Goal: Navigation & Orientation: Find specific page/section

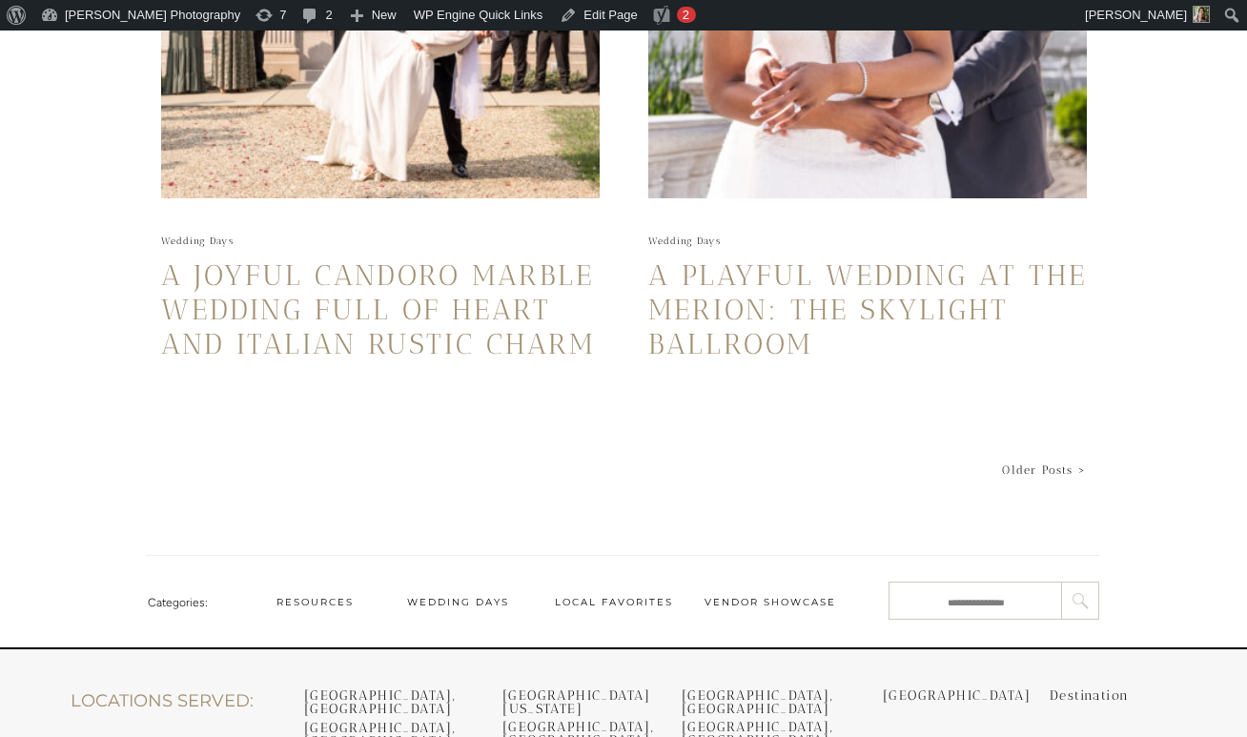
scroll to position [4442, 0]
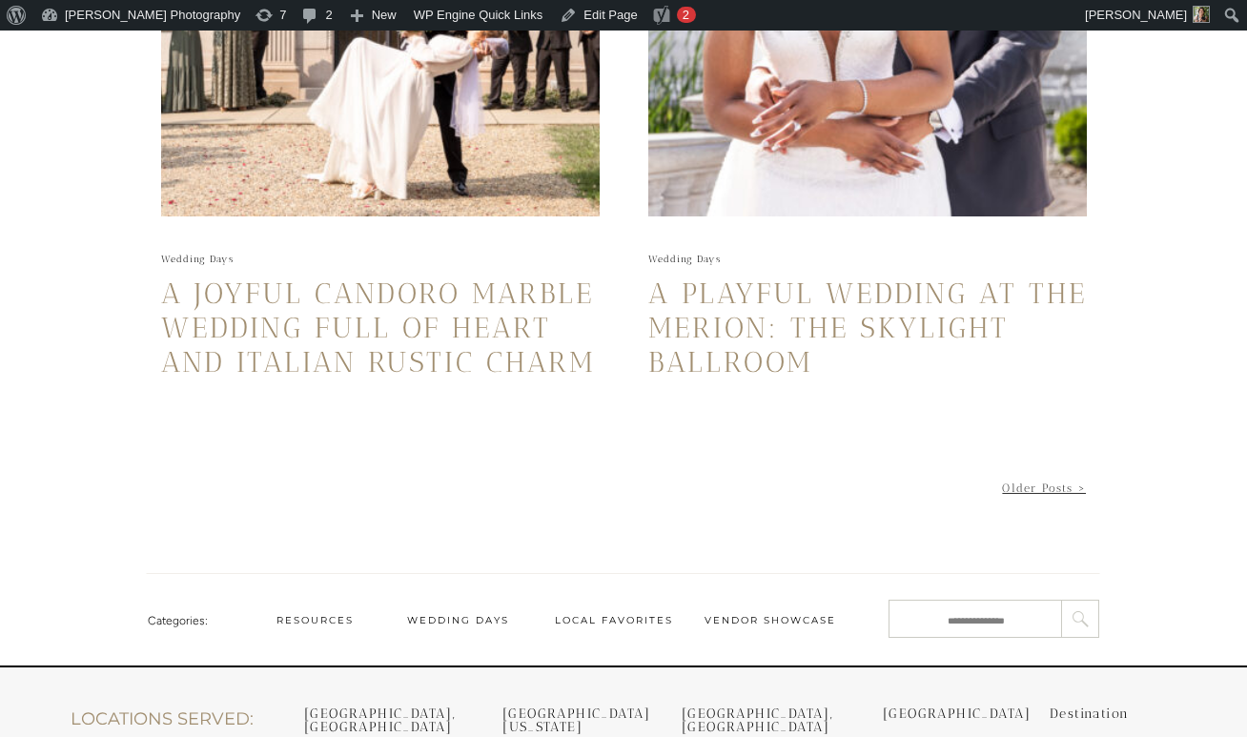
click at [1036, 488] on link "Older Posts >" at bounding box center [1044, 487] width 84 height 13
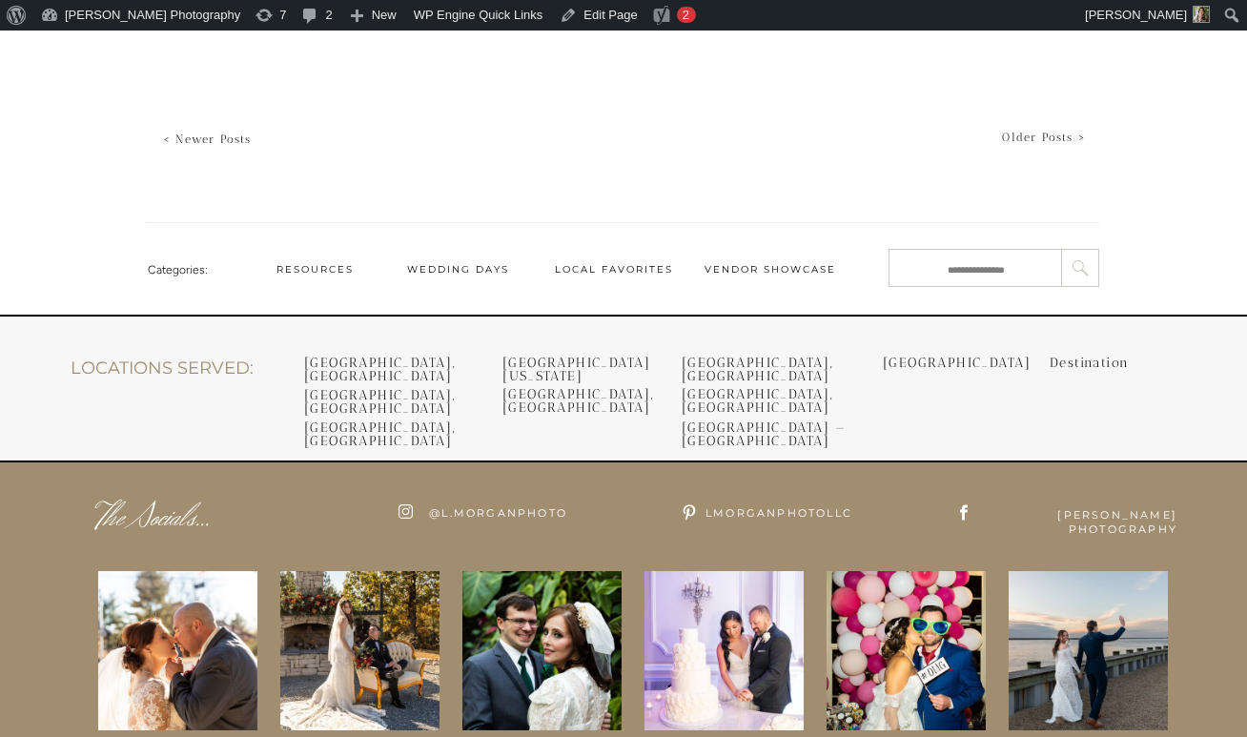
scroll to position [4857, 0]
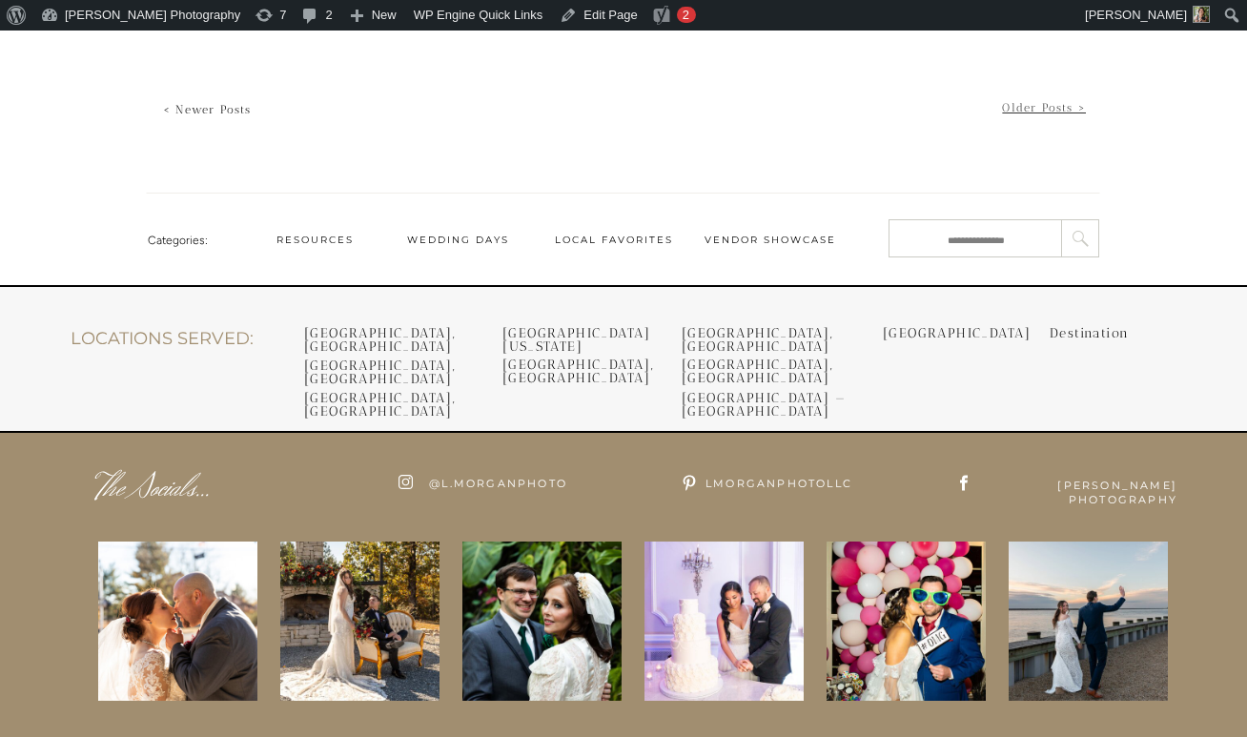
click at [1036, 112] on link "Older Posts >" at bounding box center [1044, 107] width 84 height 13
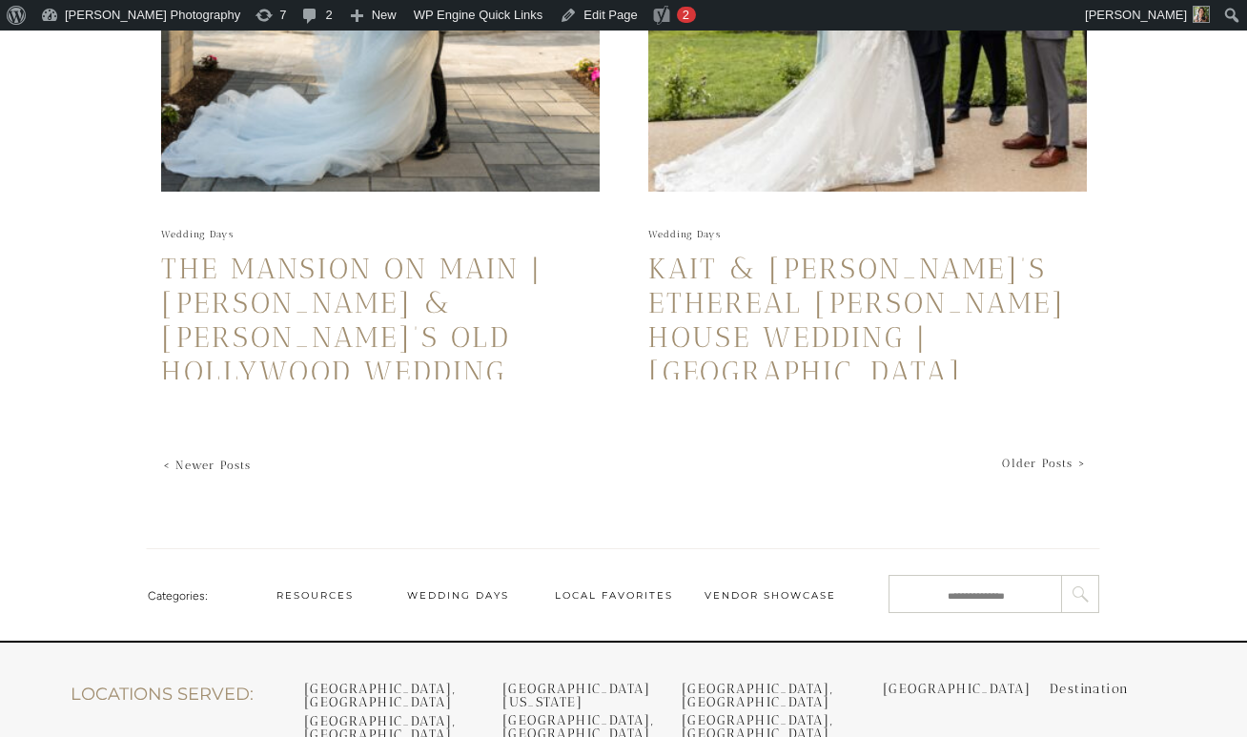
scroll to position [4469, 0]
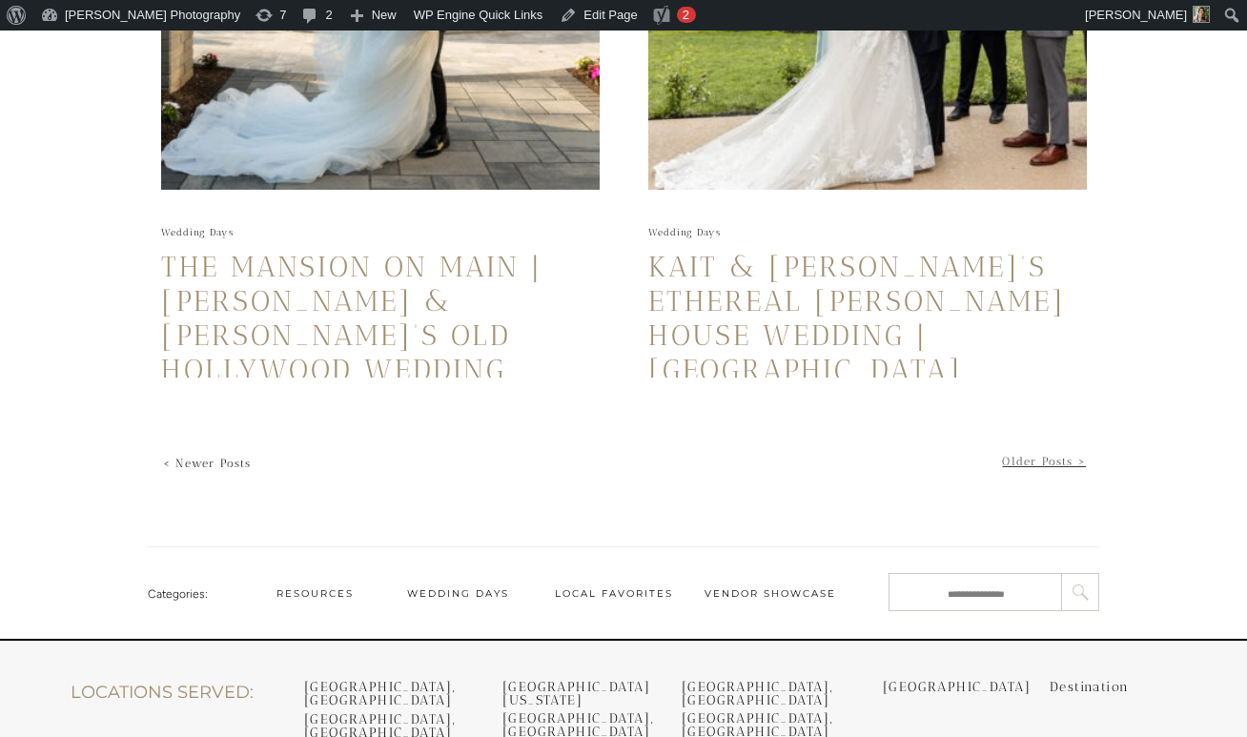
click at [1029, 456] on link "Older Posts >" at bounding box center [1044, 461] width 84 height 13
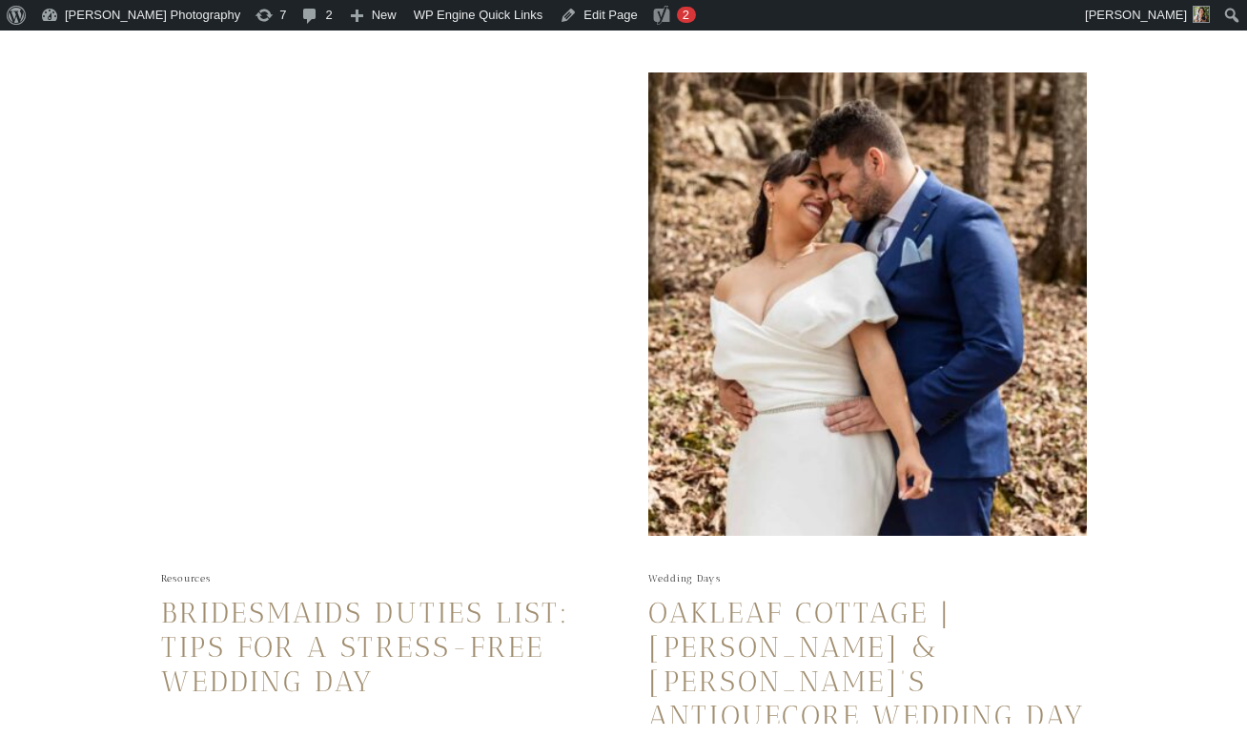
scroll to position [1867, 0]
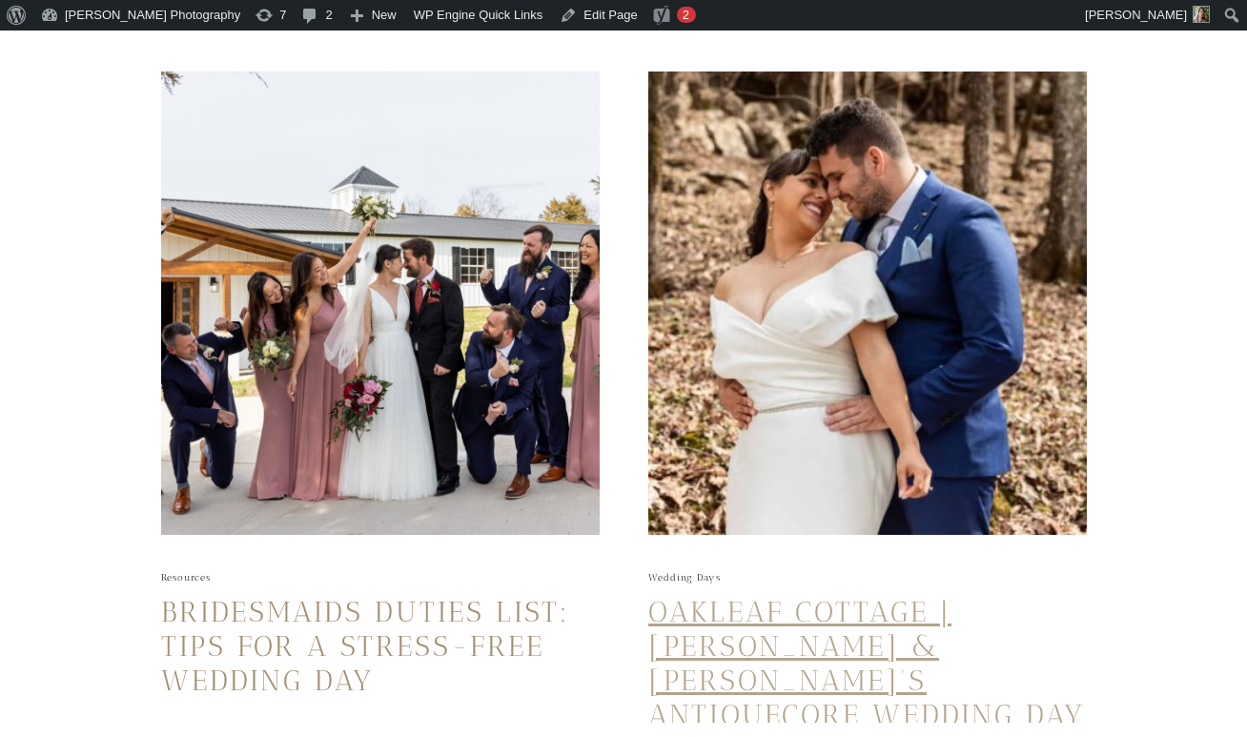
click at [883, 601] on link "Oakleaf Cottage | Nicole & Ben’s Antiquecore Wedding Day" at bounding box center [866, 663] width 437 height 137
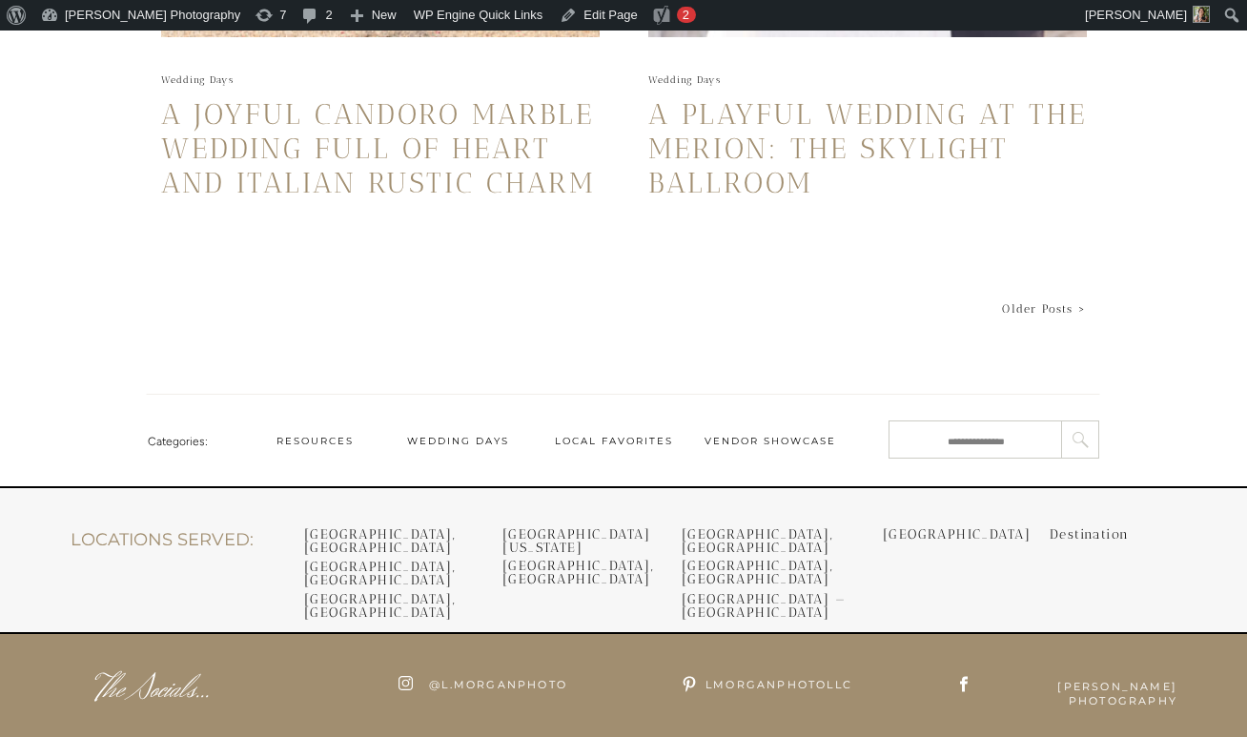
scroll to position [4605, 0]
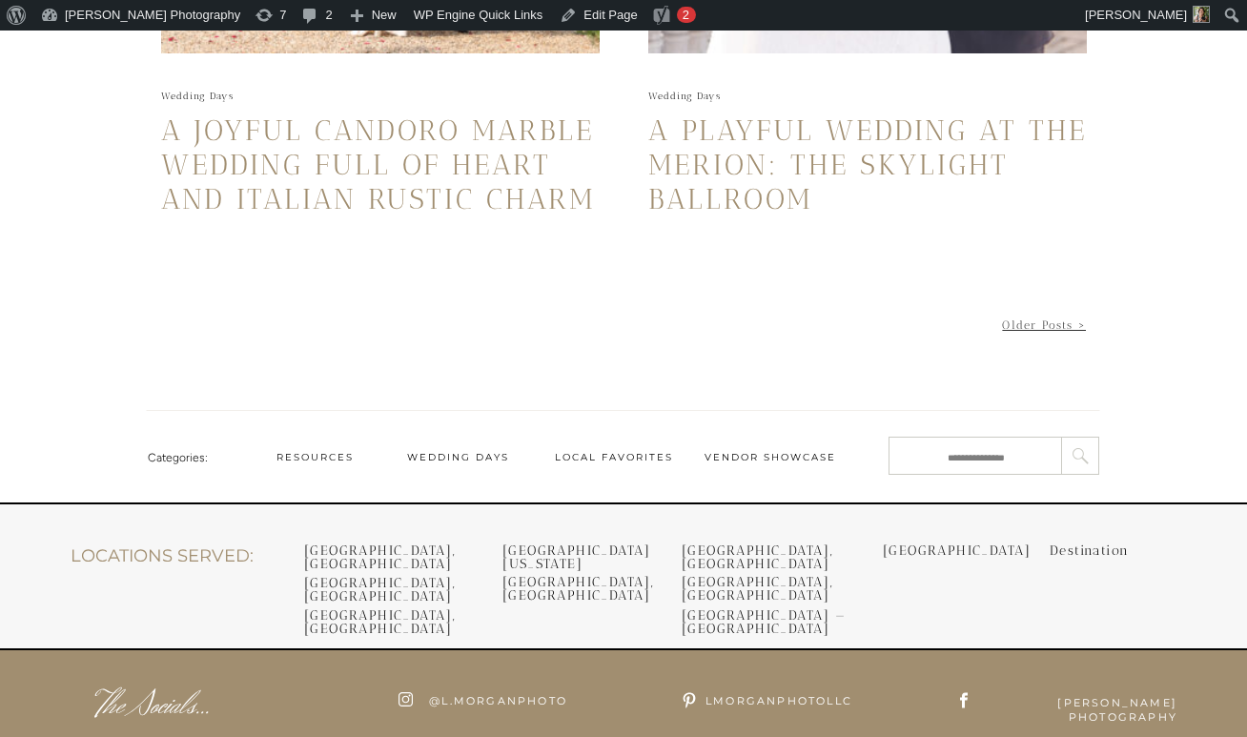
click at [1050, 323] on link "Older Posts >" at bounding box center [1044, 324] width 84 height 13
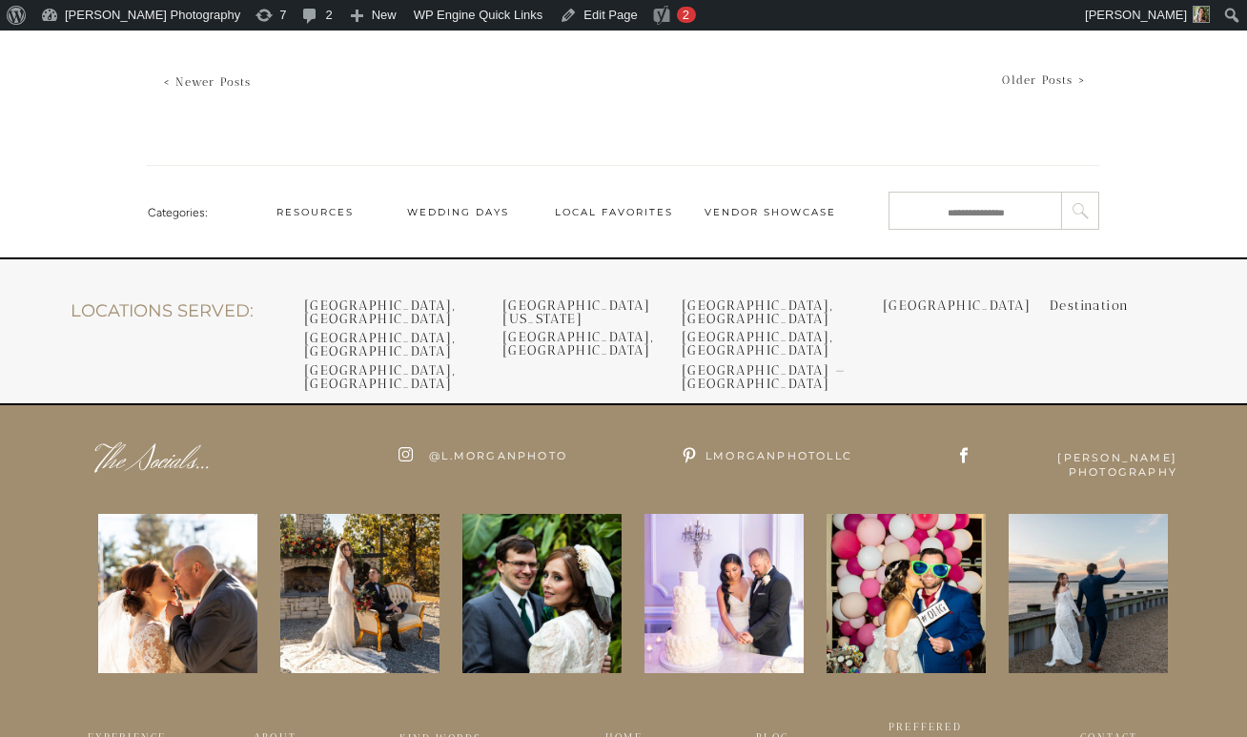
scroll to position [4797, 0]
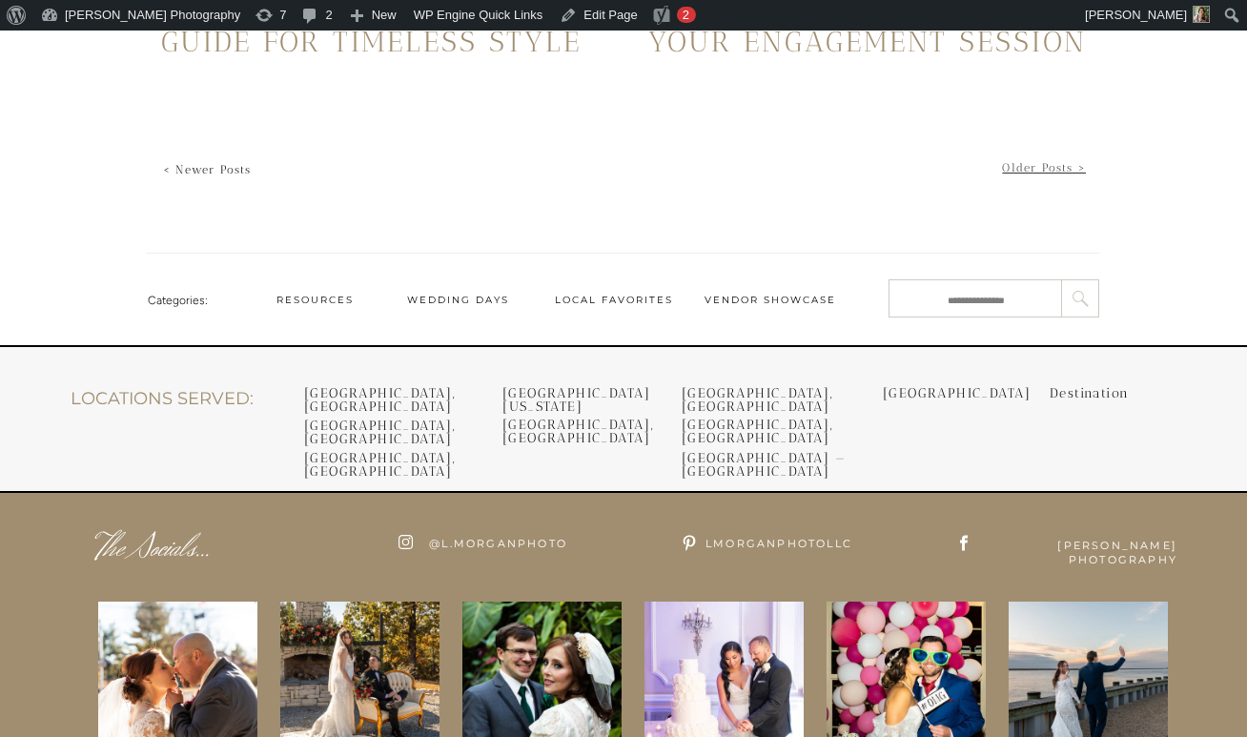
click at [1046, 168] on link "Older Posts >" at bounding box center [1044, 167] width 84 height 13
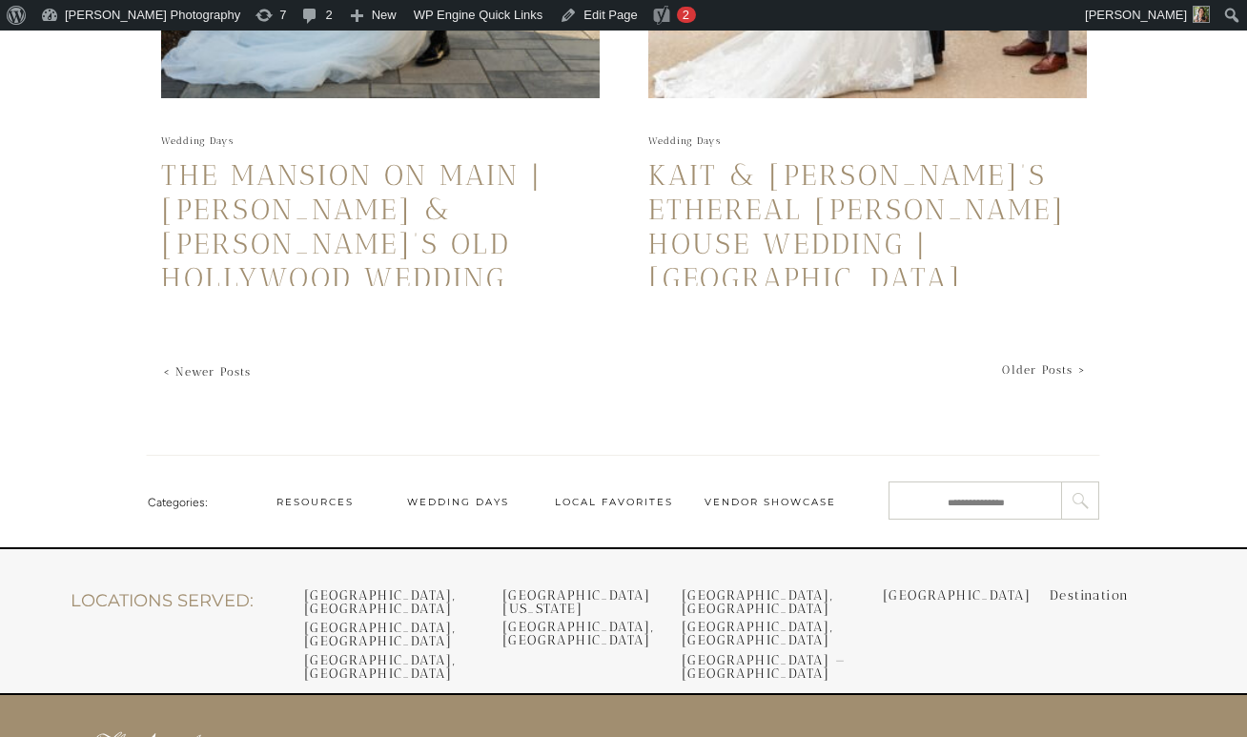
scroll to position [4644, 0]
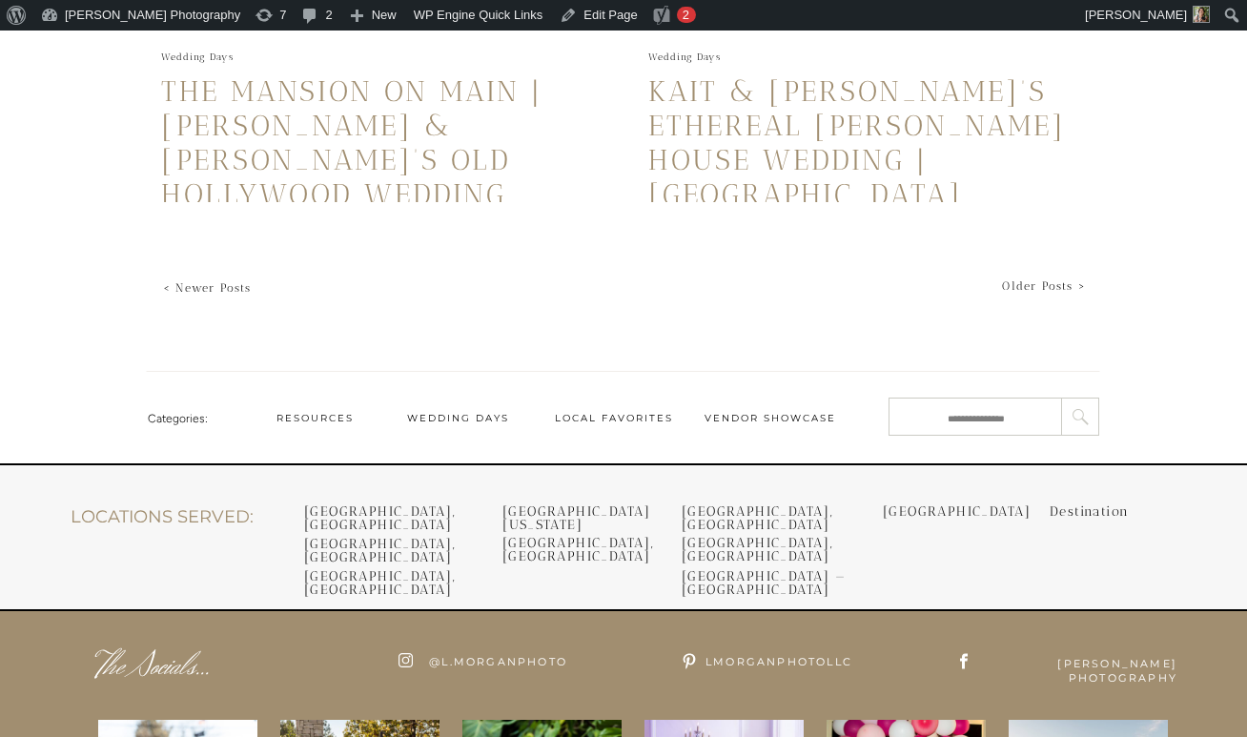
click at [1036, 279] on link "Older Posts >" at bounding box center [1044, 285] width 84 height 13
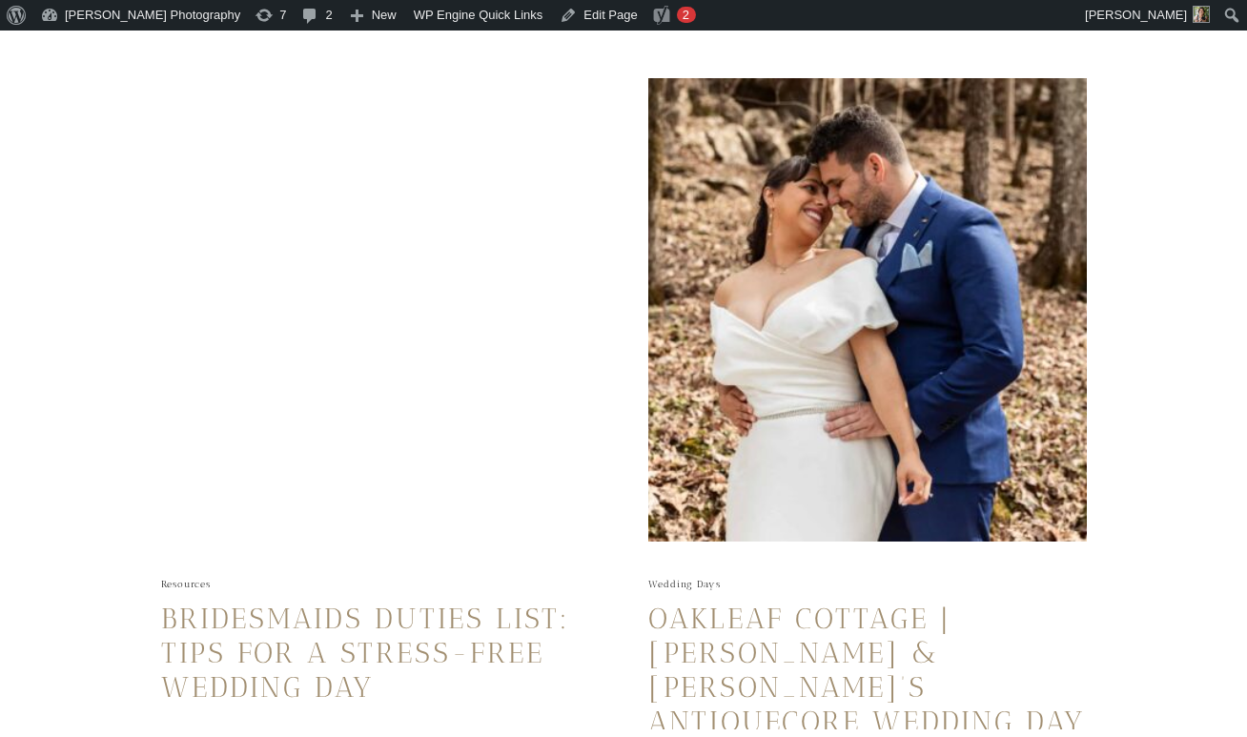
scroll to position [1855, 0]
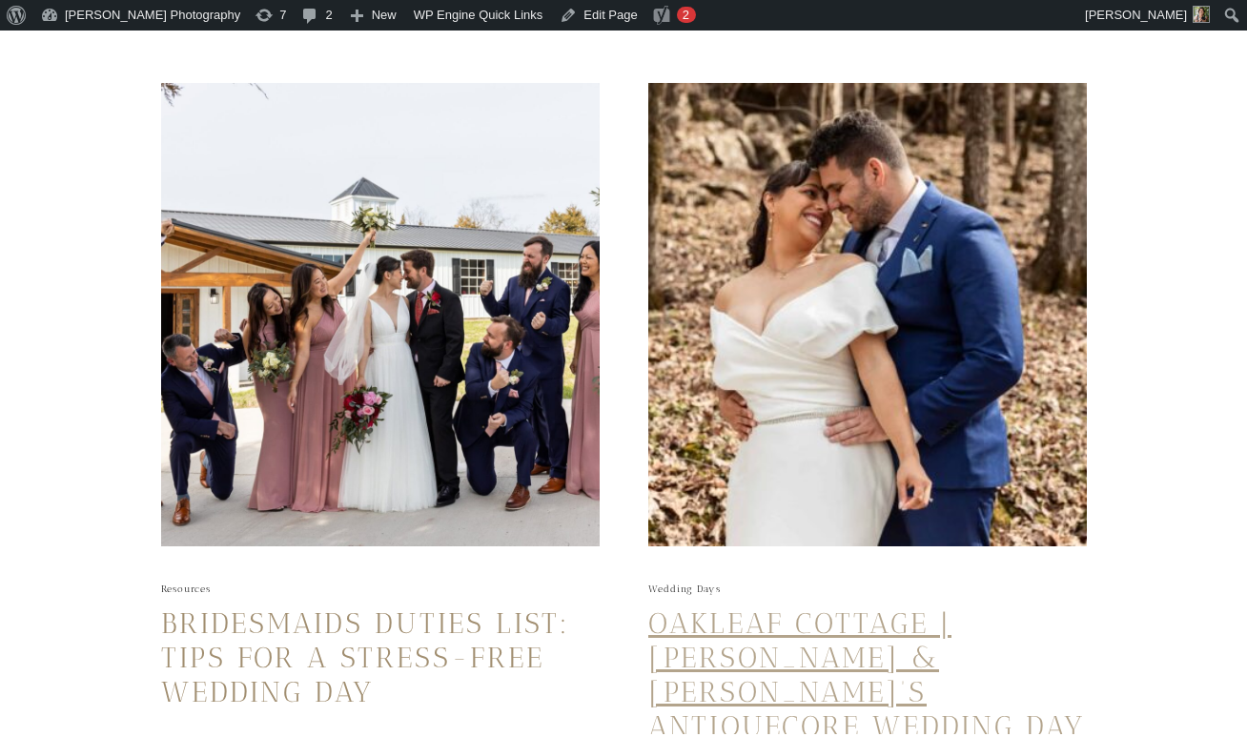
click at [792, 628] on link "Oakleaf Cottage | Nicole & Ben’s Antiquecore Wedding Day" at bounding box center [866, 674] width 437 height 137
